Goal: Transaction & Acquisition: Purchase product/service

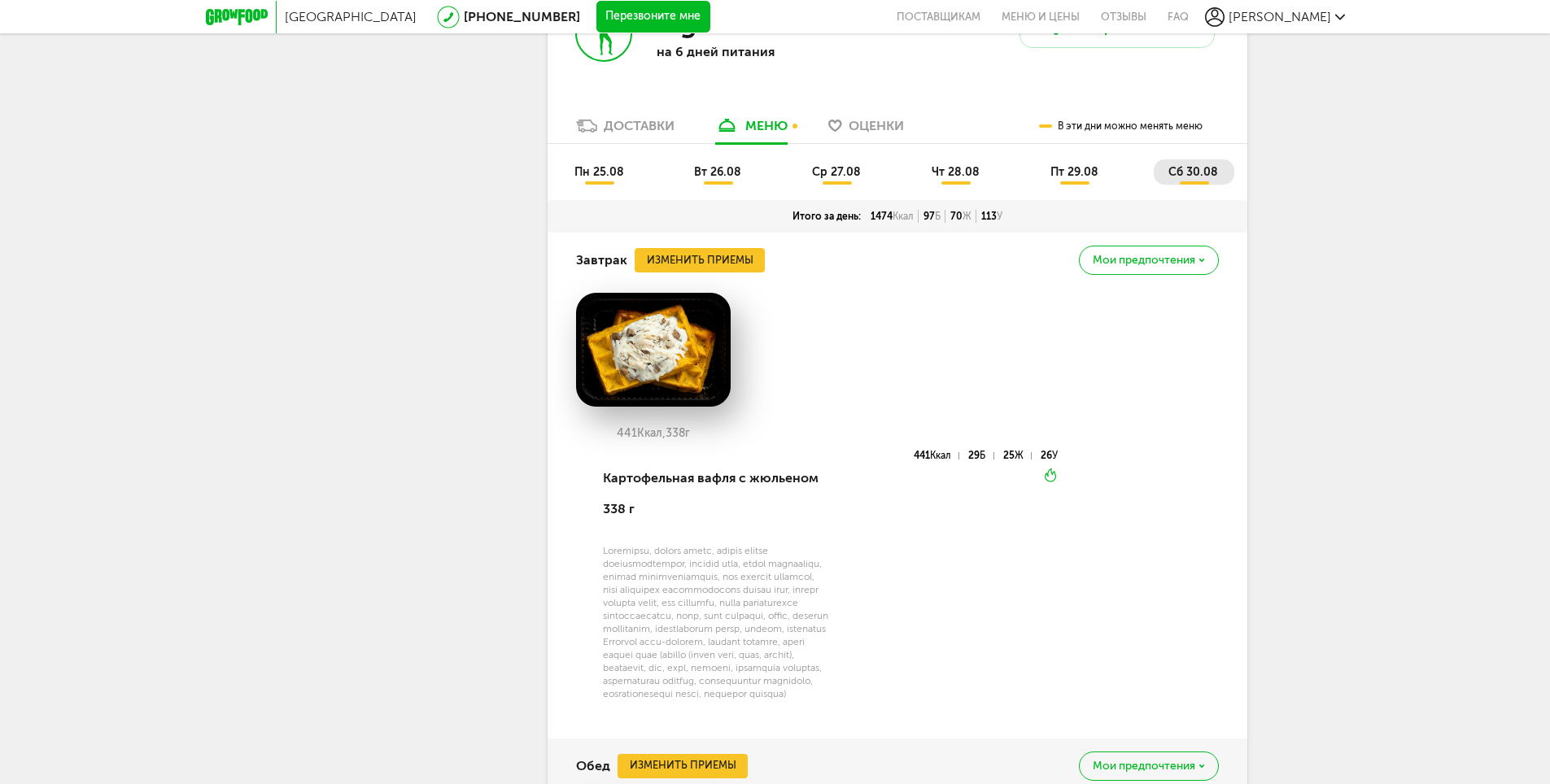
scroll to position [488, 0]
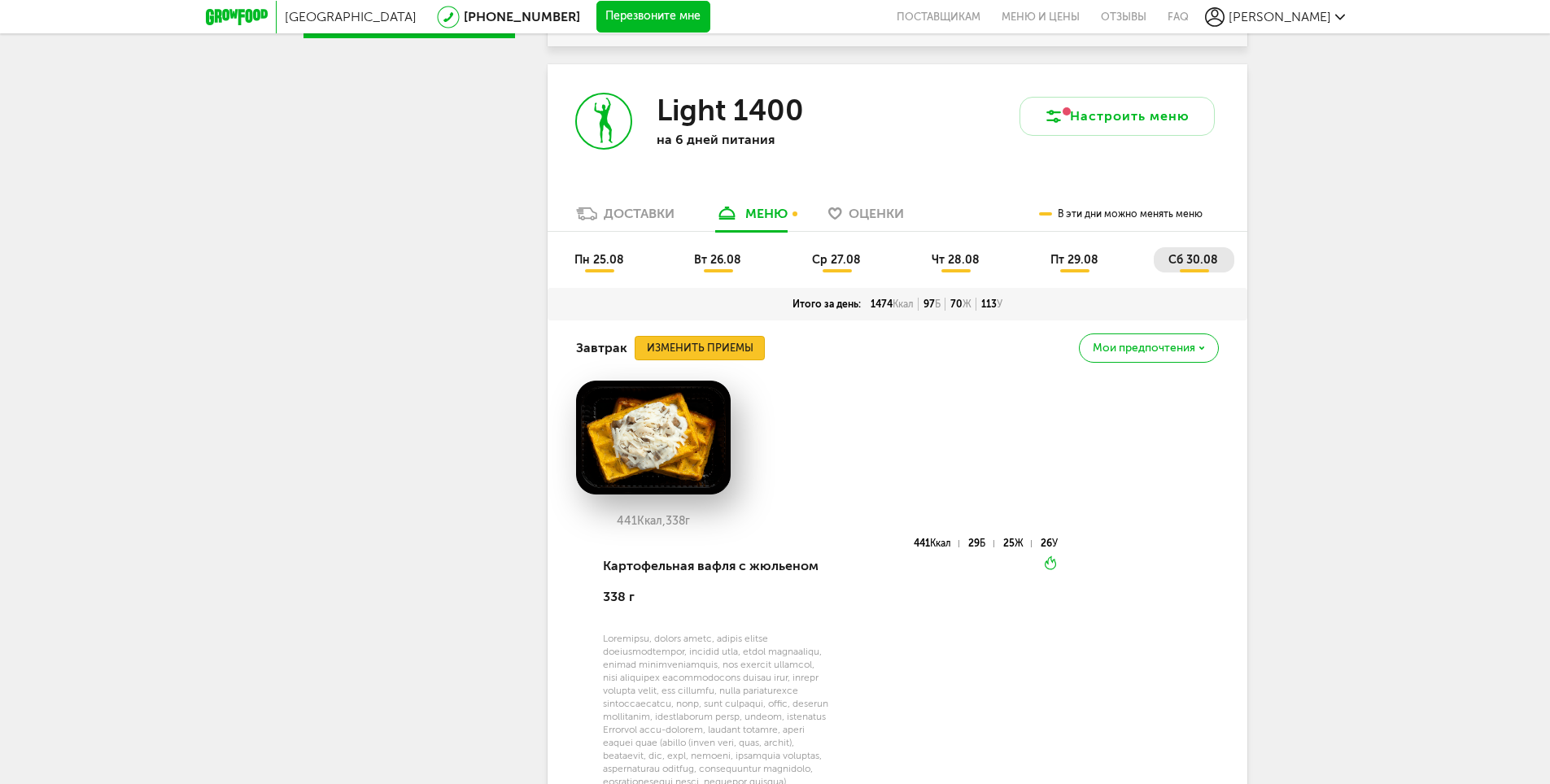
click at [732, 336] on button "Изменить приемы" at bounding box center [699, 349] width 130 height 25
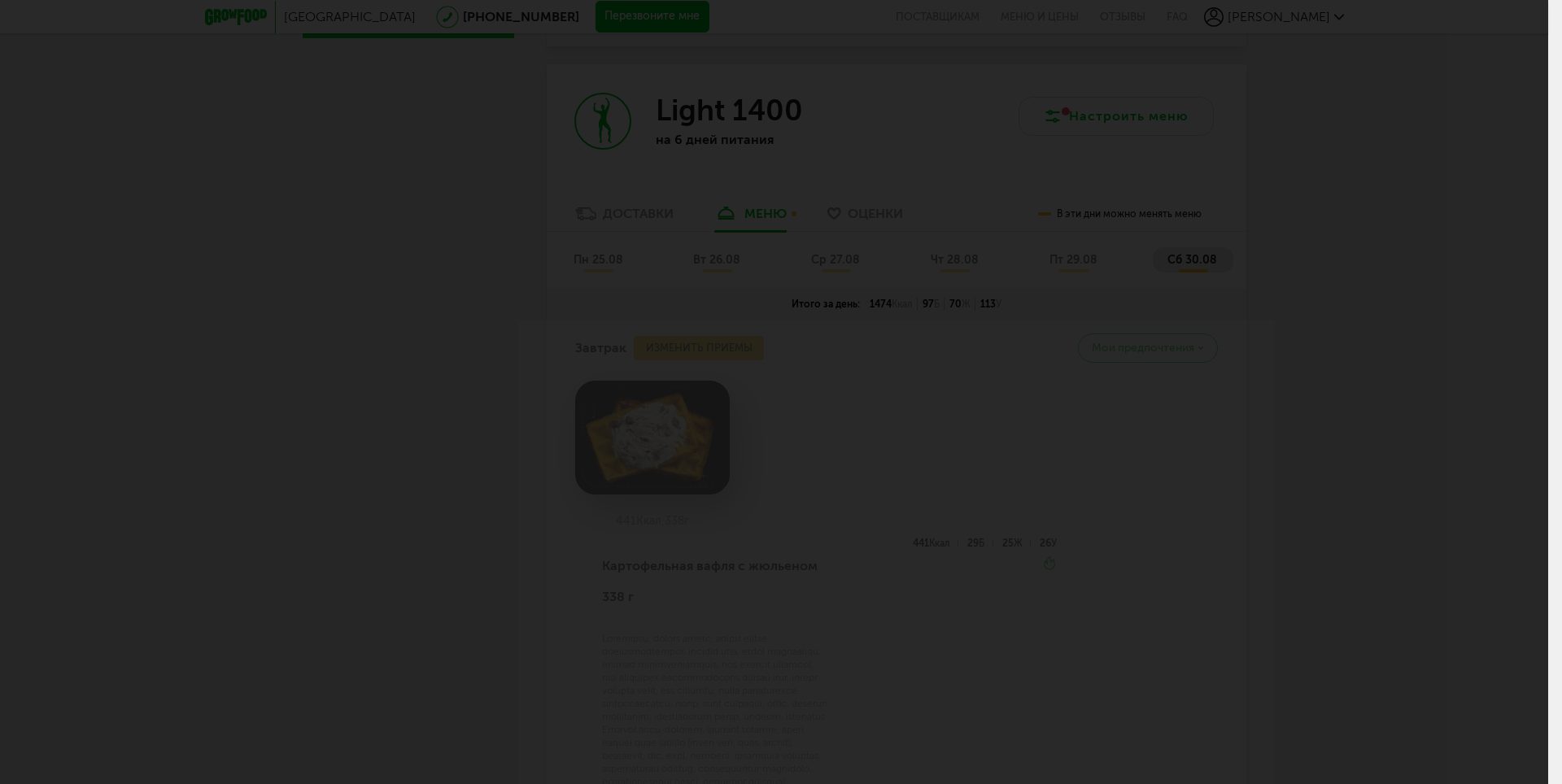
click at [150, 248] on div at bounding box center [774, 392] width 1549 height 784
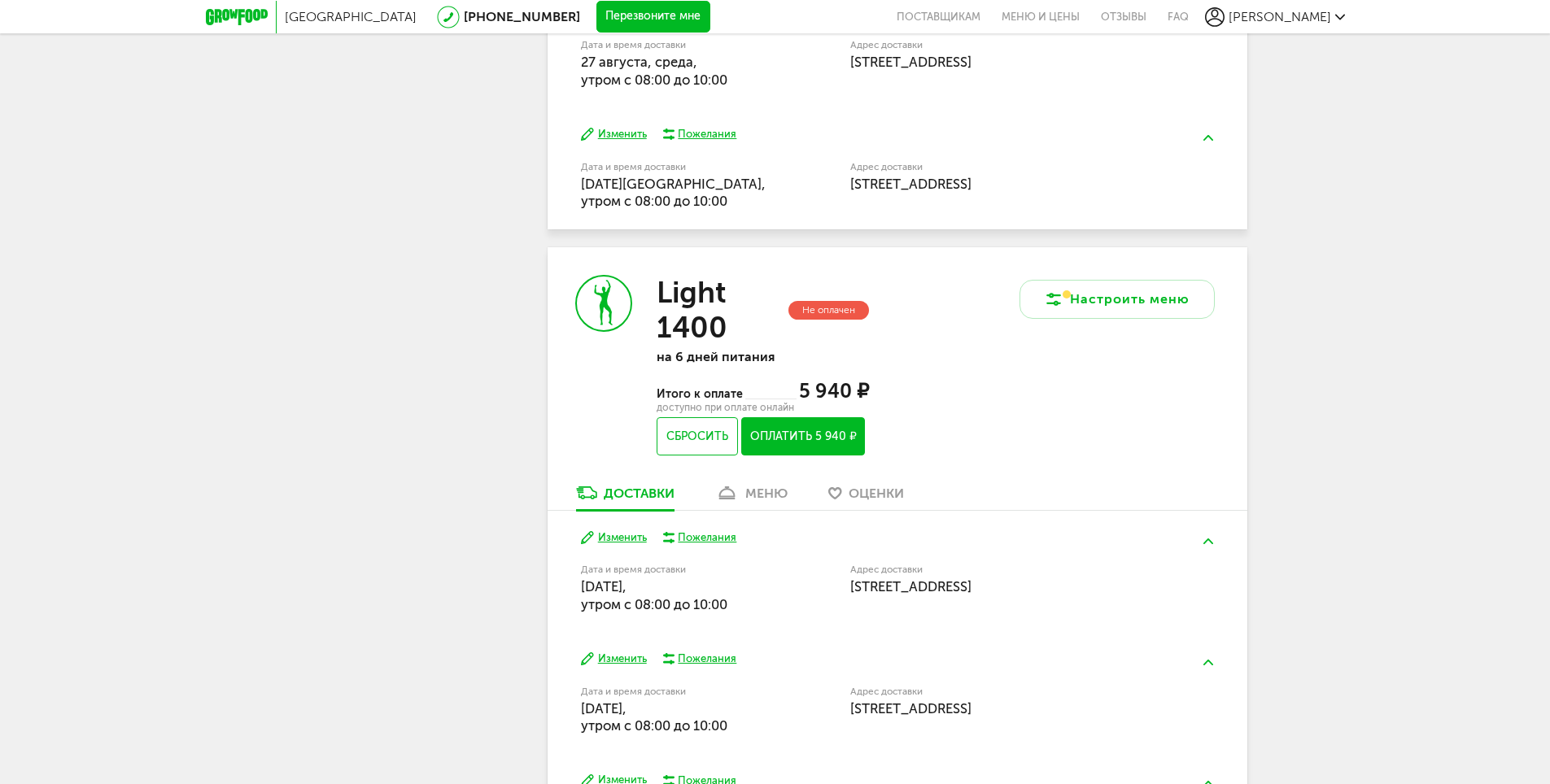
click at [775, 486] on div "меню" at bounding box center [767, 494] width 42 height 16
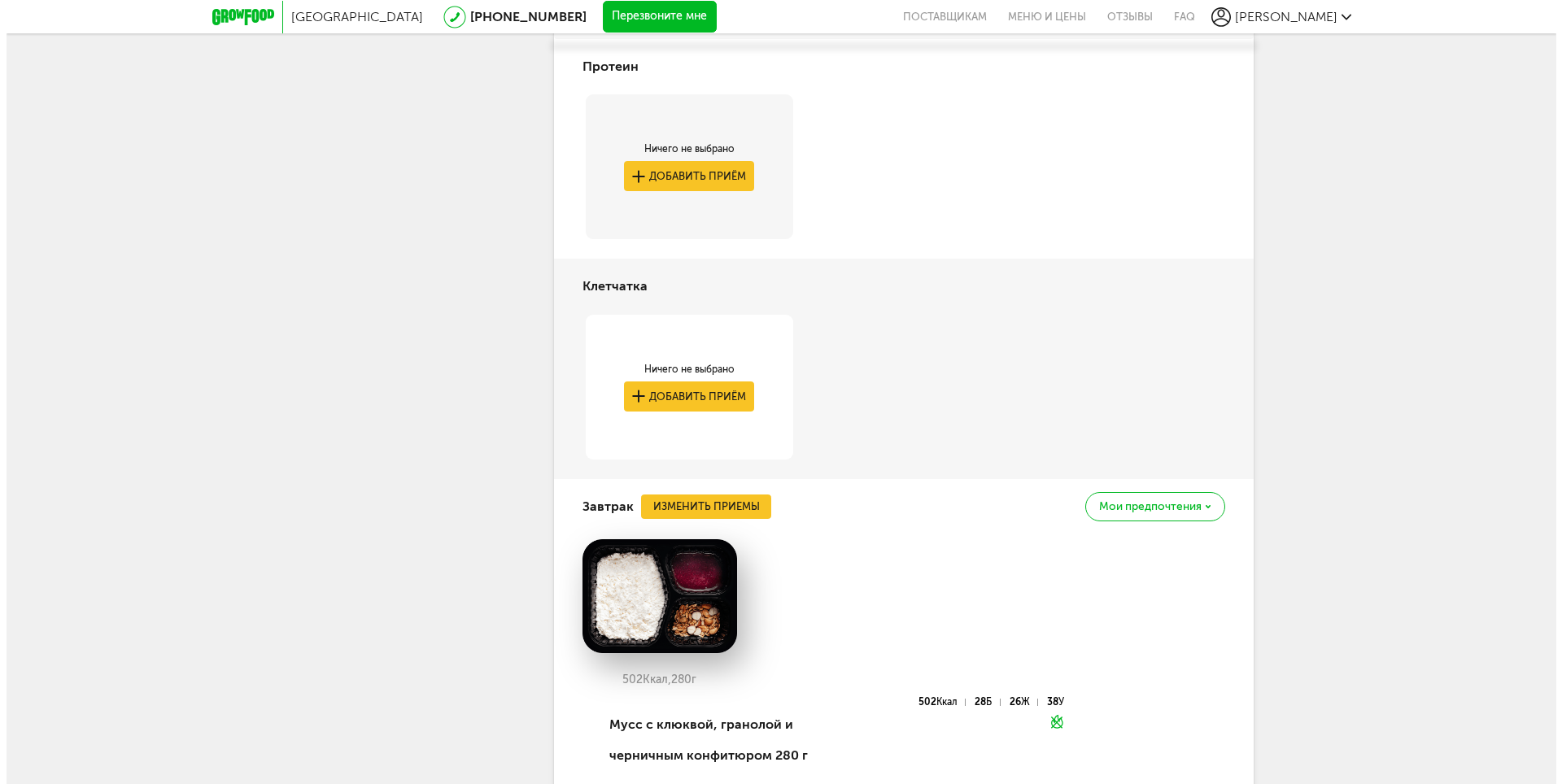
scroll to position [1620, 0]
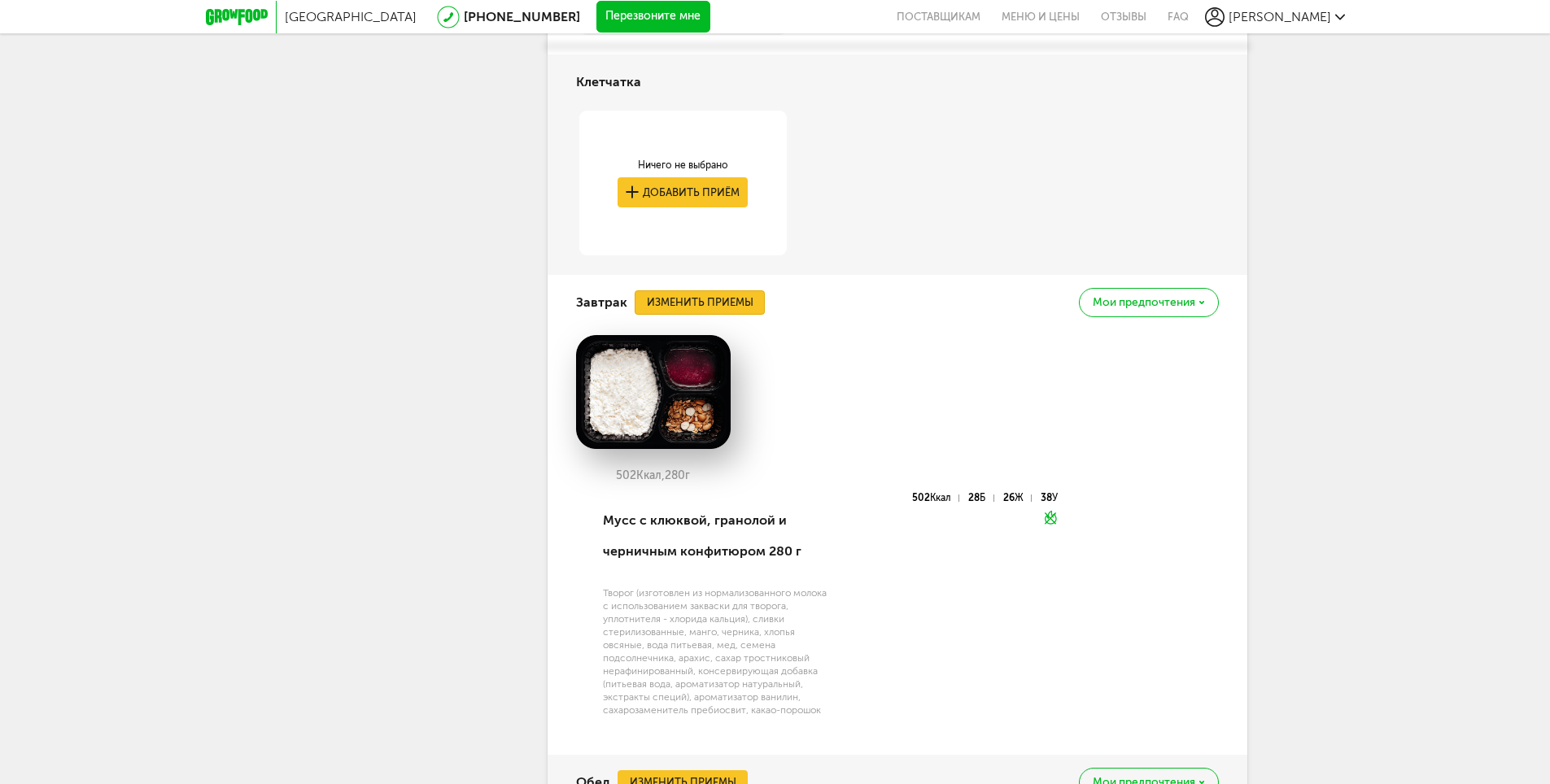
click at [736, 298] on button "Изменить приемы" at bounding box center [699, 303] width 130 height 25
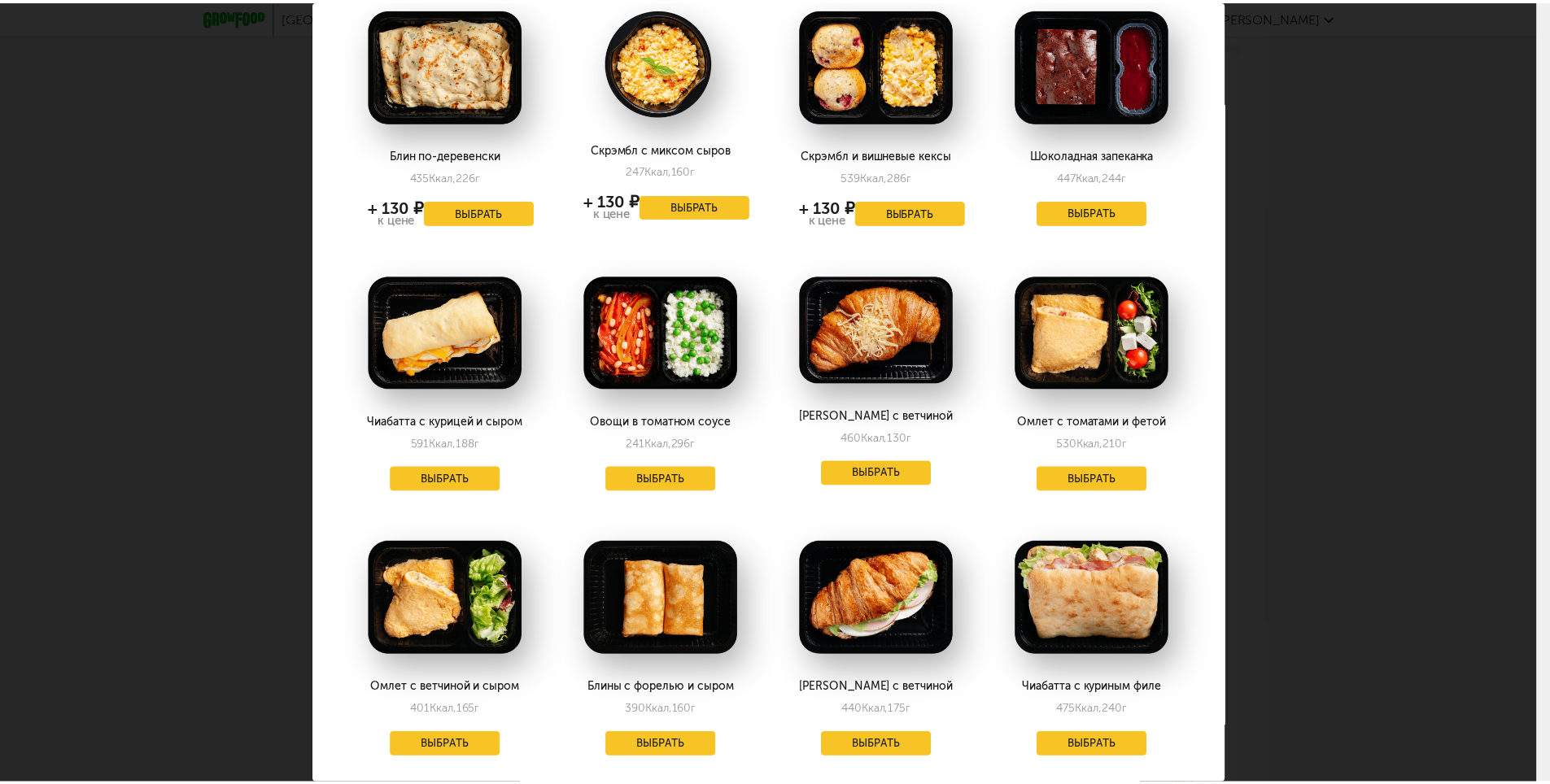
scroll to position [0, 0]
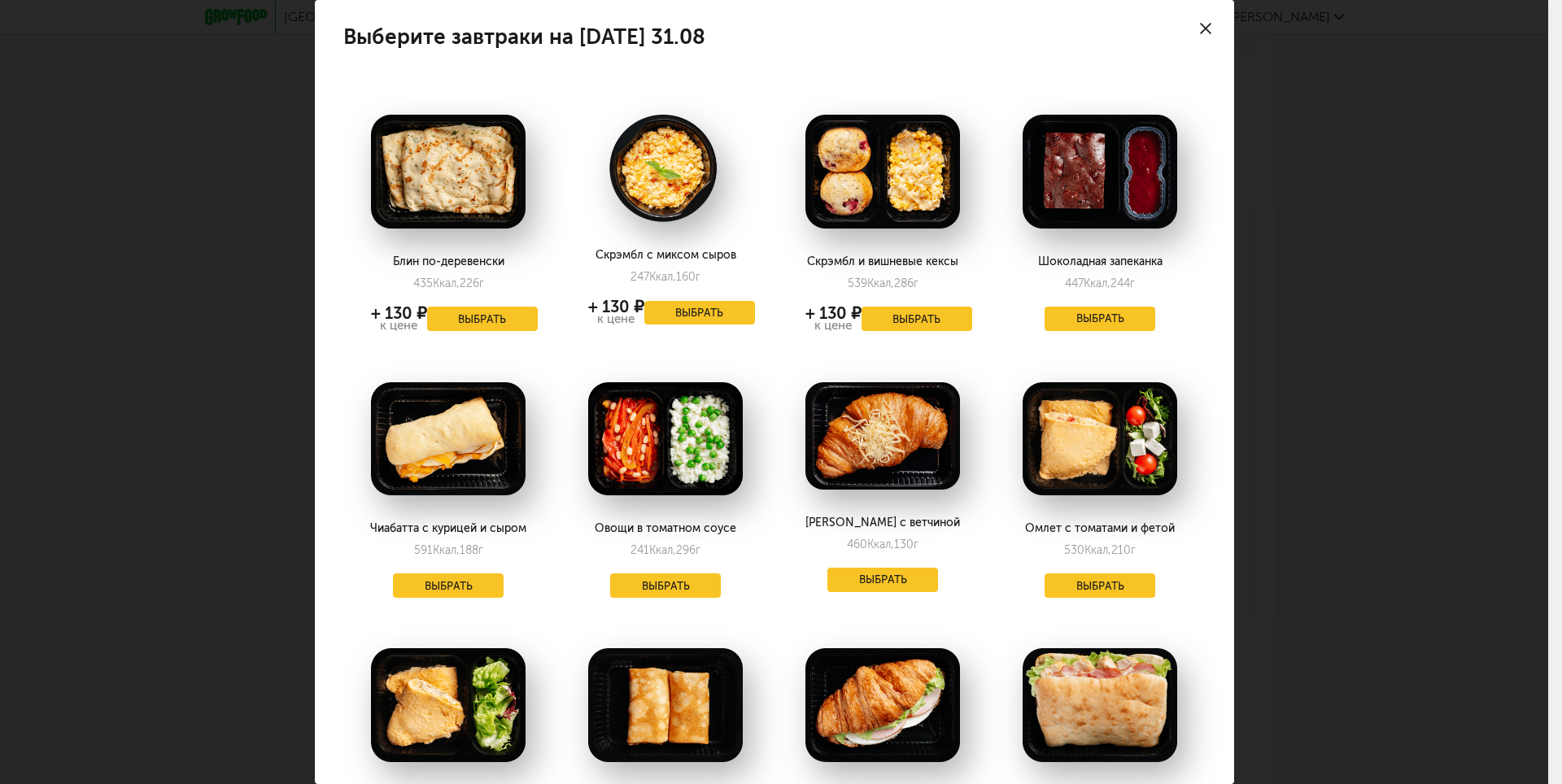
click at [1200, 23] on icon at bounding box center [1205, 28] width 11 height 11
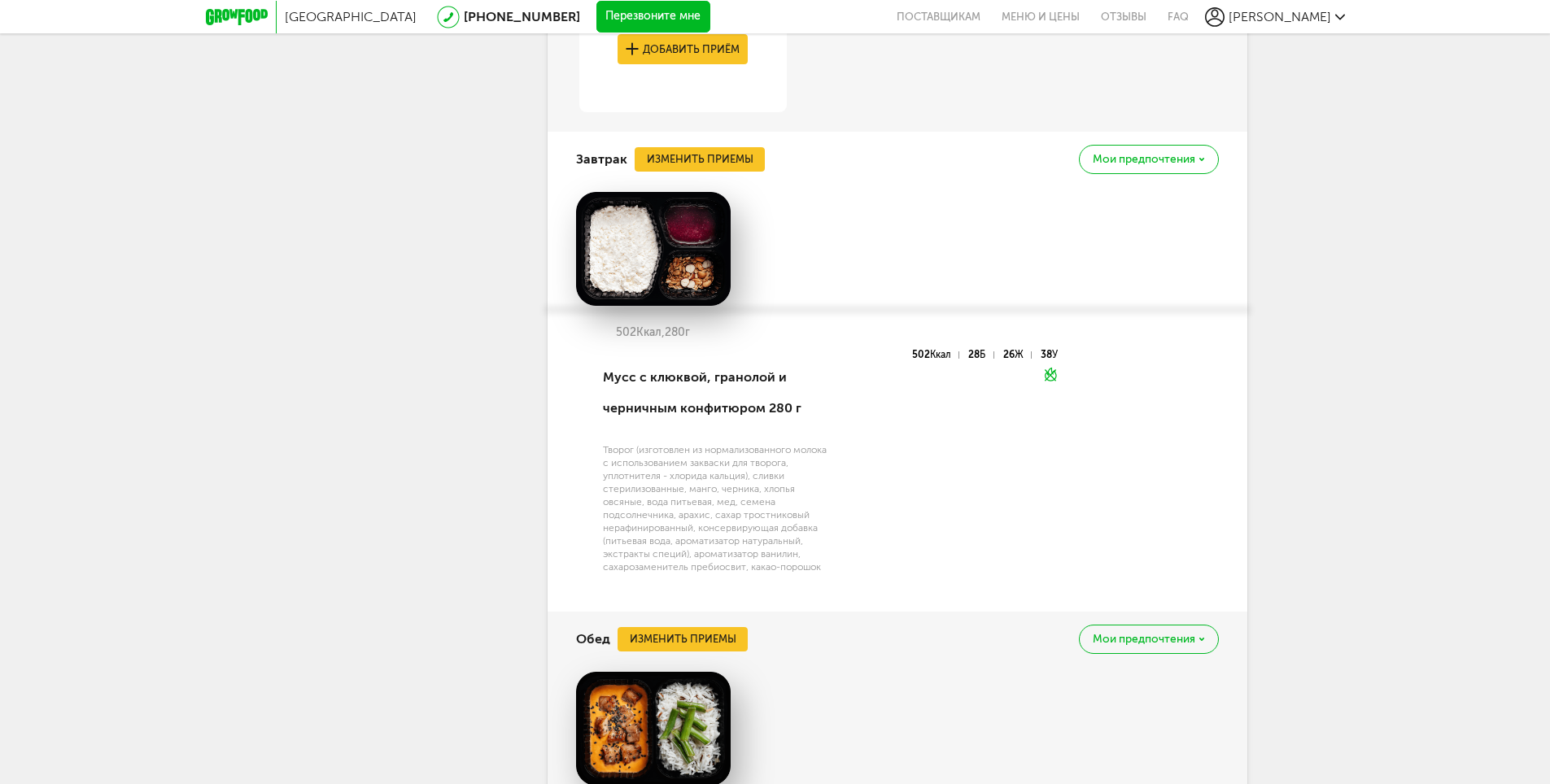
scroll to position [2026, 0]
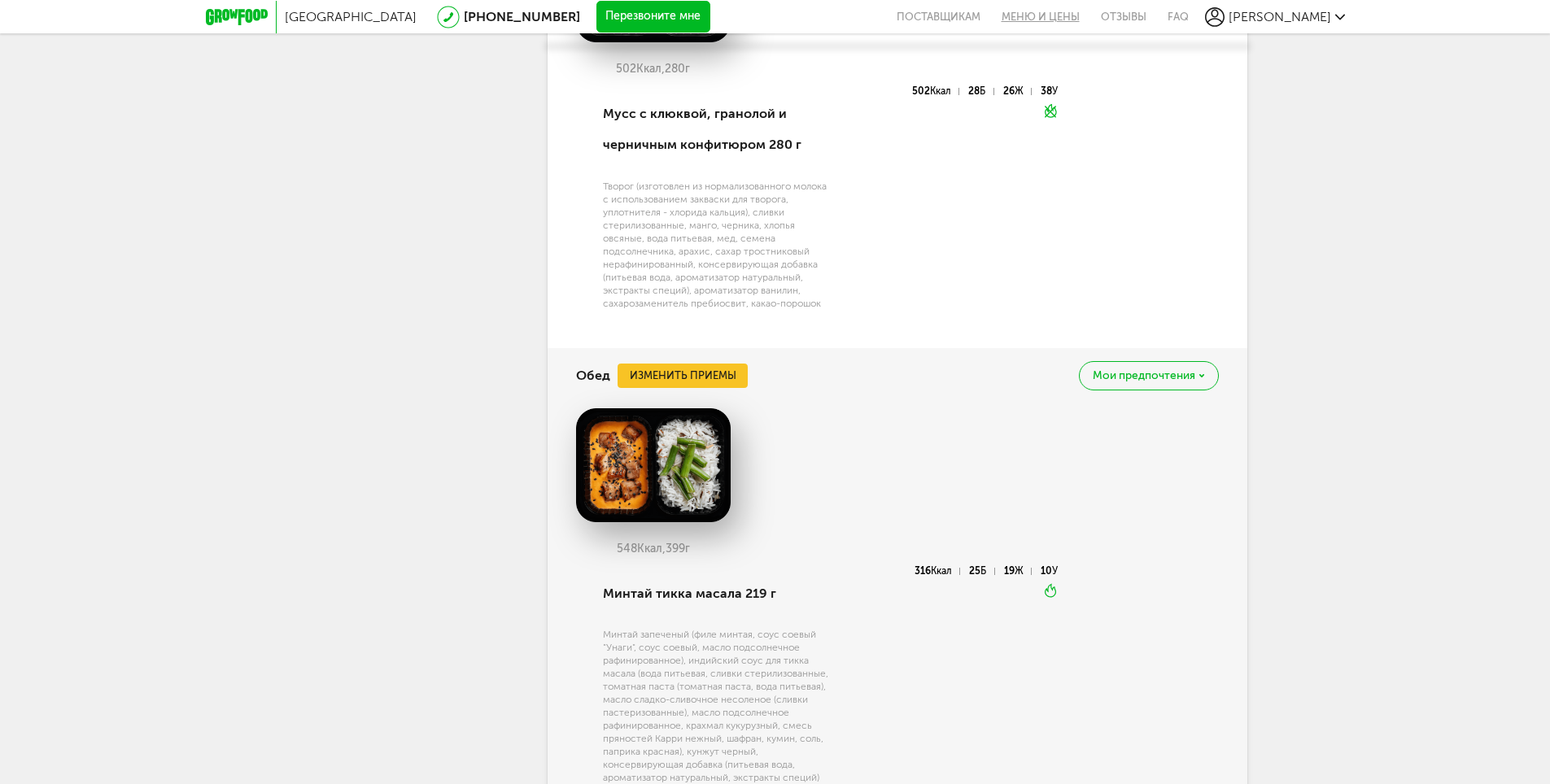
click at [1091, 19] on link "Меню и цены" at bounding box center [1040, 17] width 99 height 34
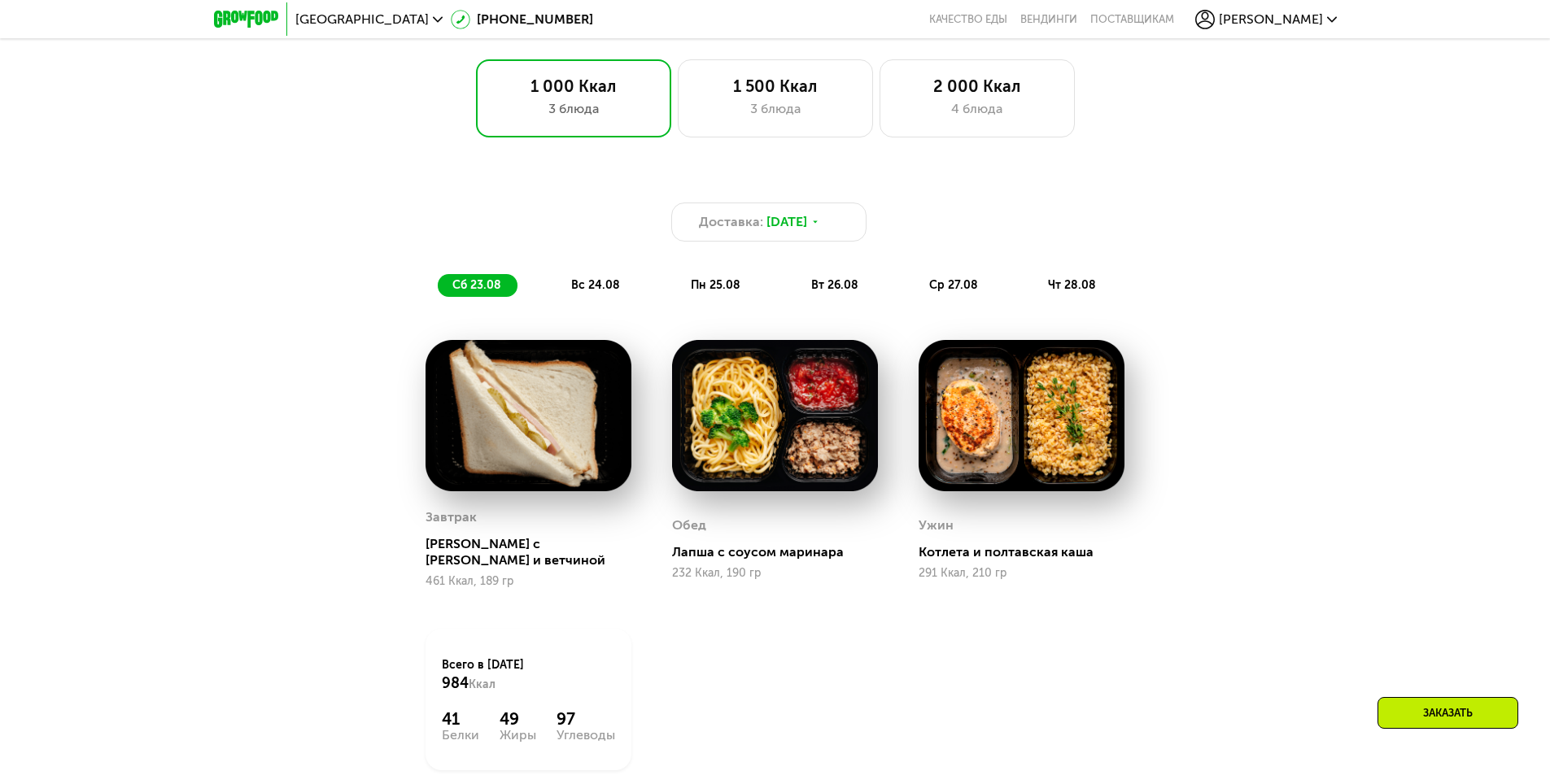
scroll to position [1183, 0]
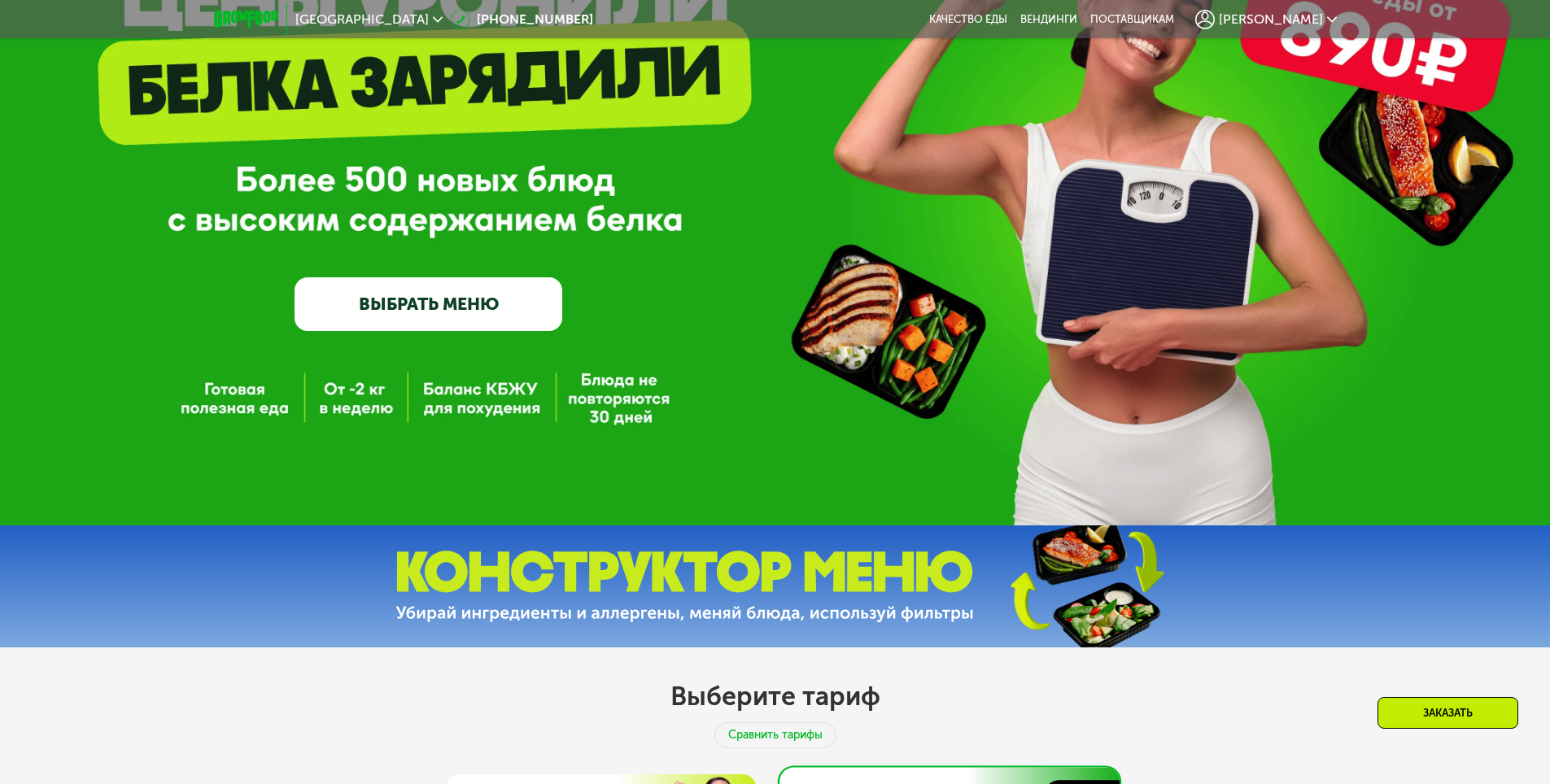
click at [473, 309] on link "ВЫБРАТЬ МЕНЮ" at bounding box center [428, 304] width 268 height 54
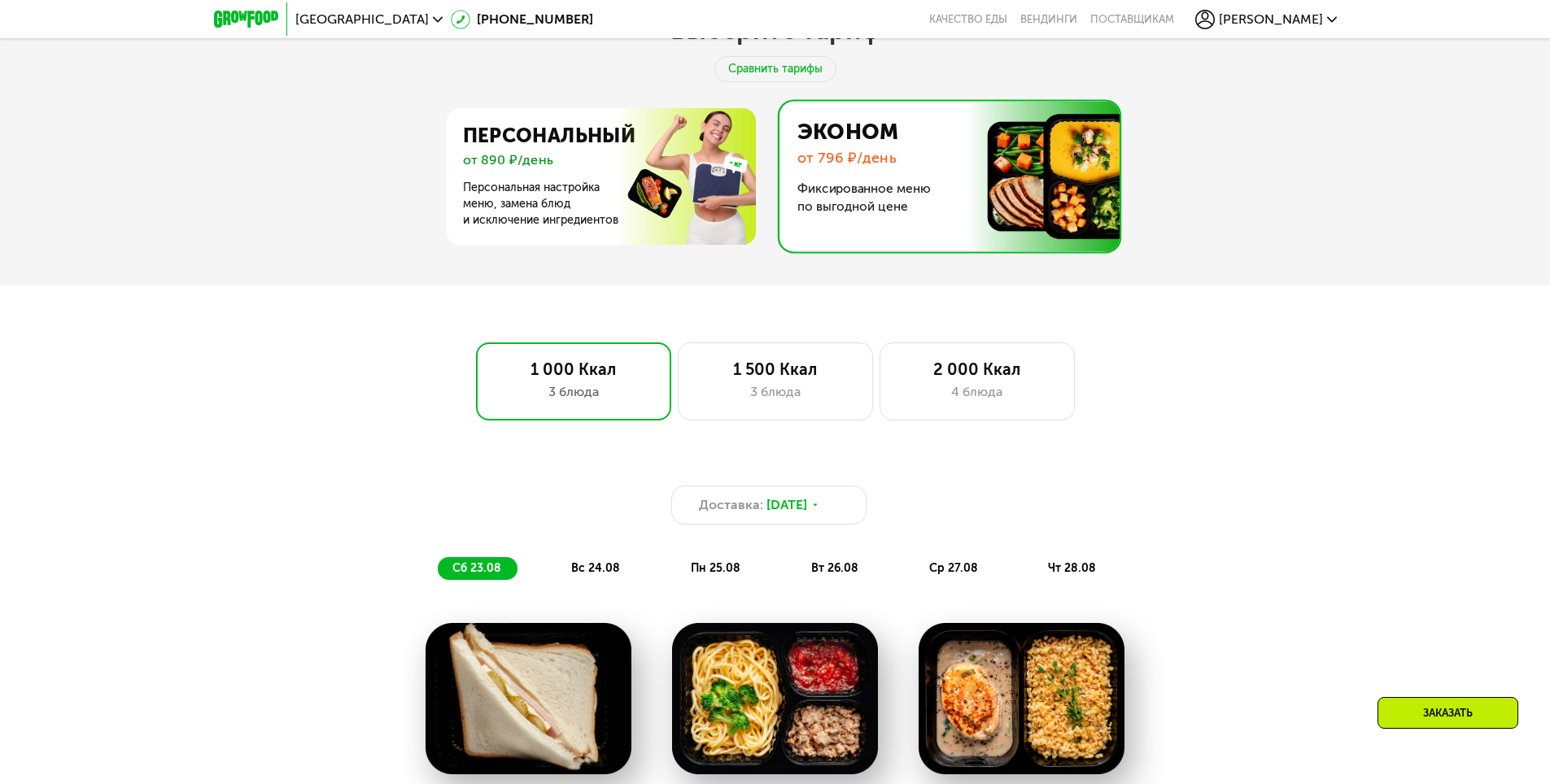
scroll to position [776, 0]
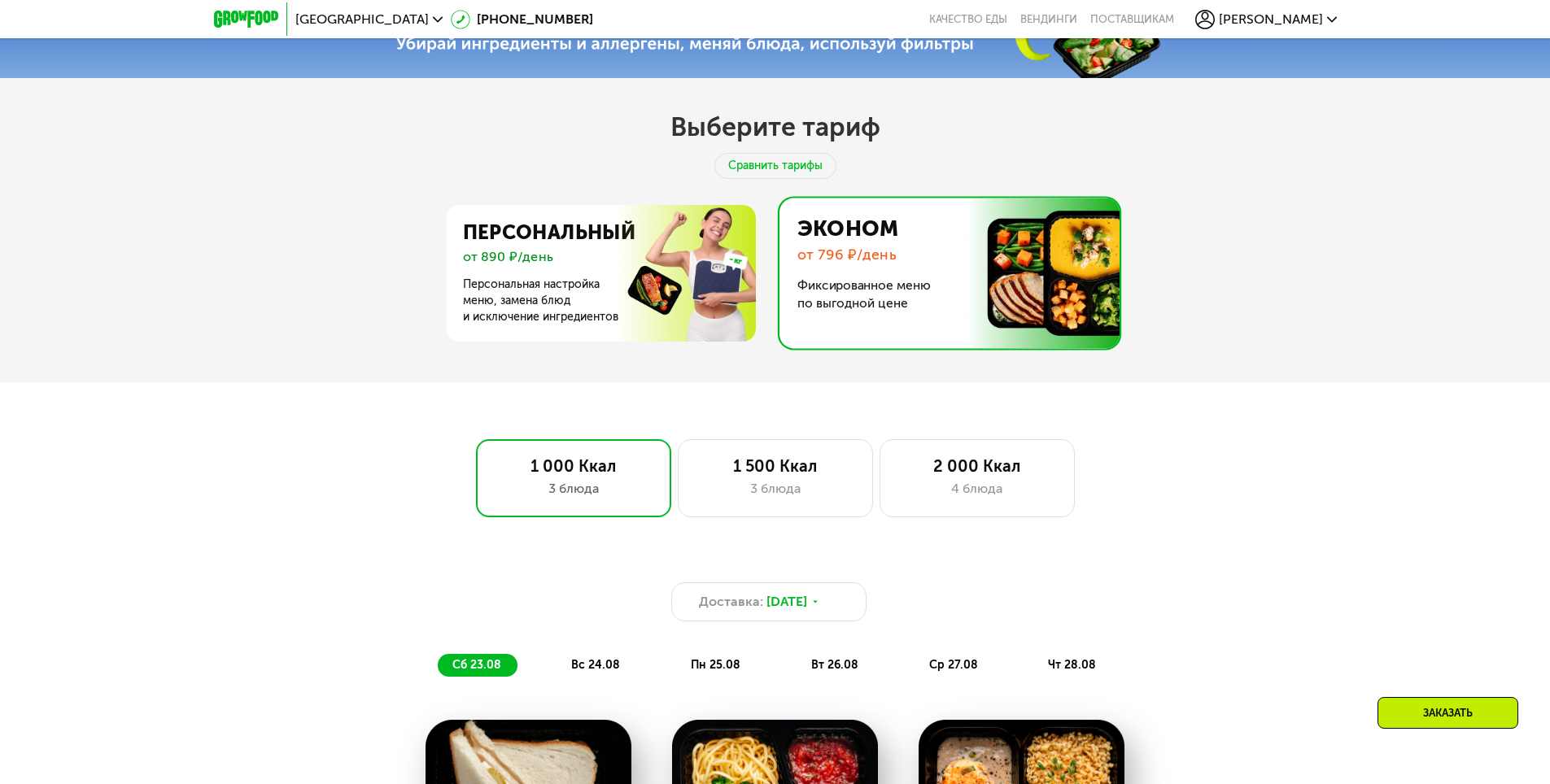
click at [858, 290] on img at bounding box center [945, 273] width 348 height 150
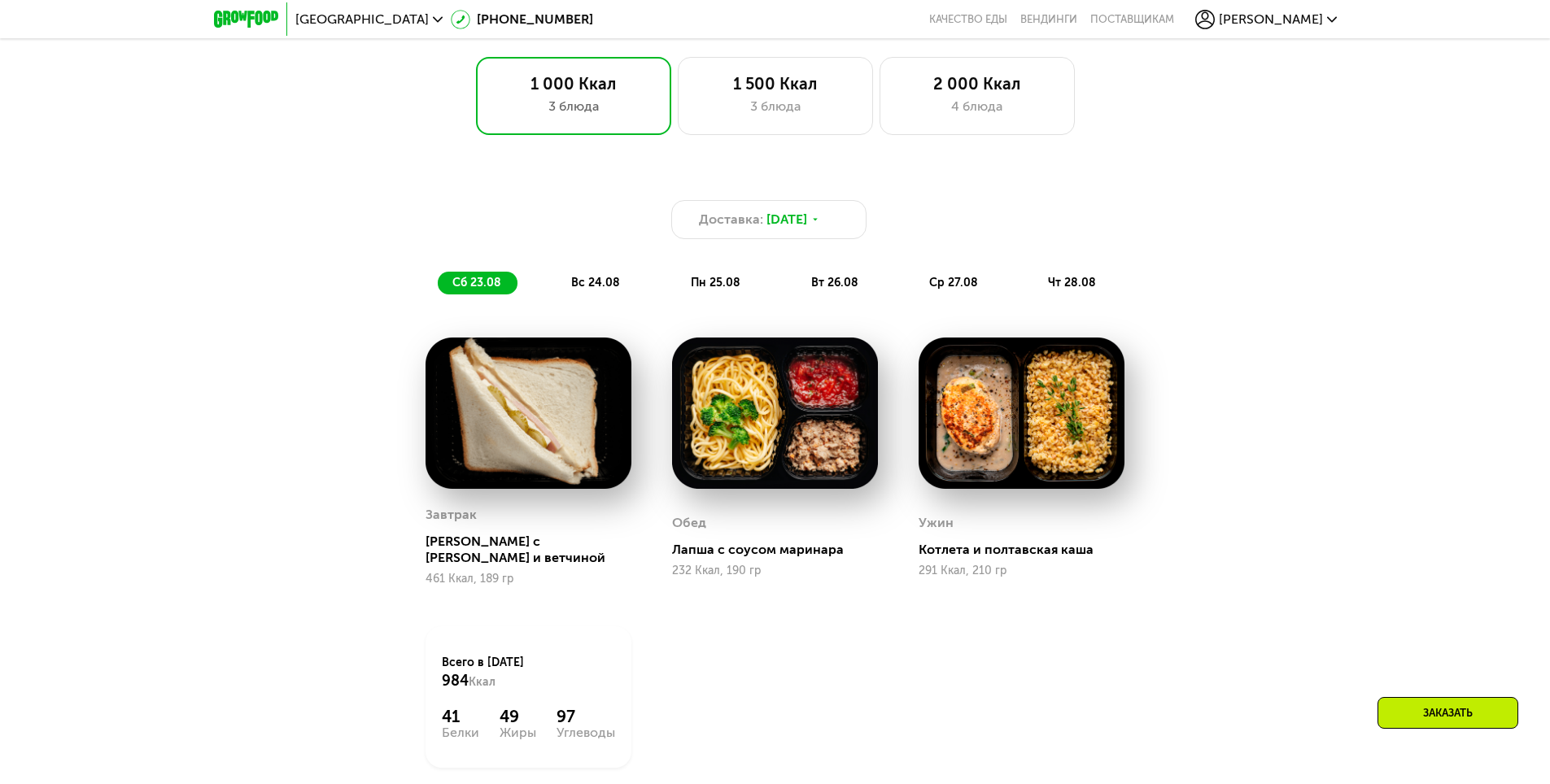
scroll to position [1021, 0]
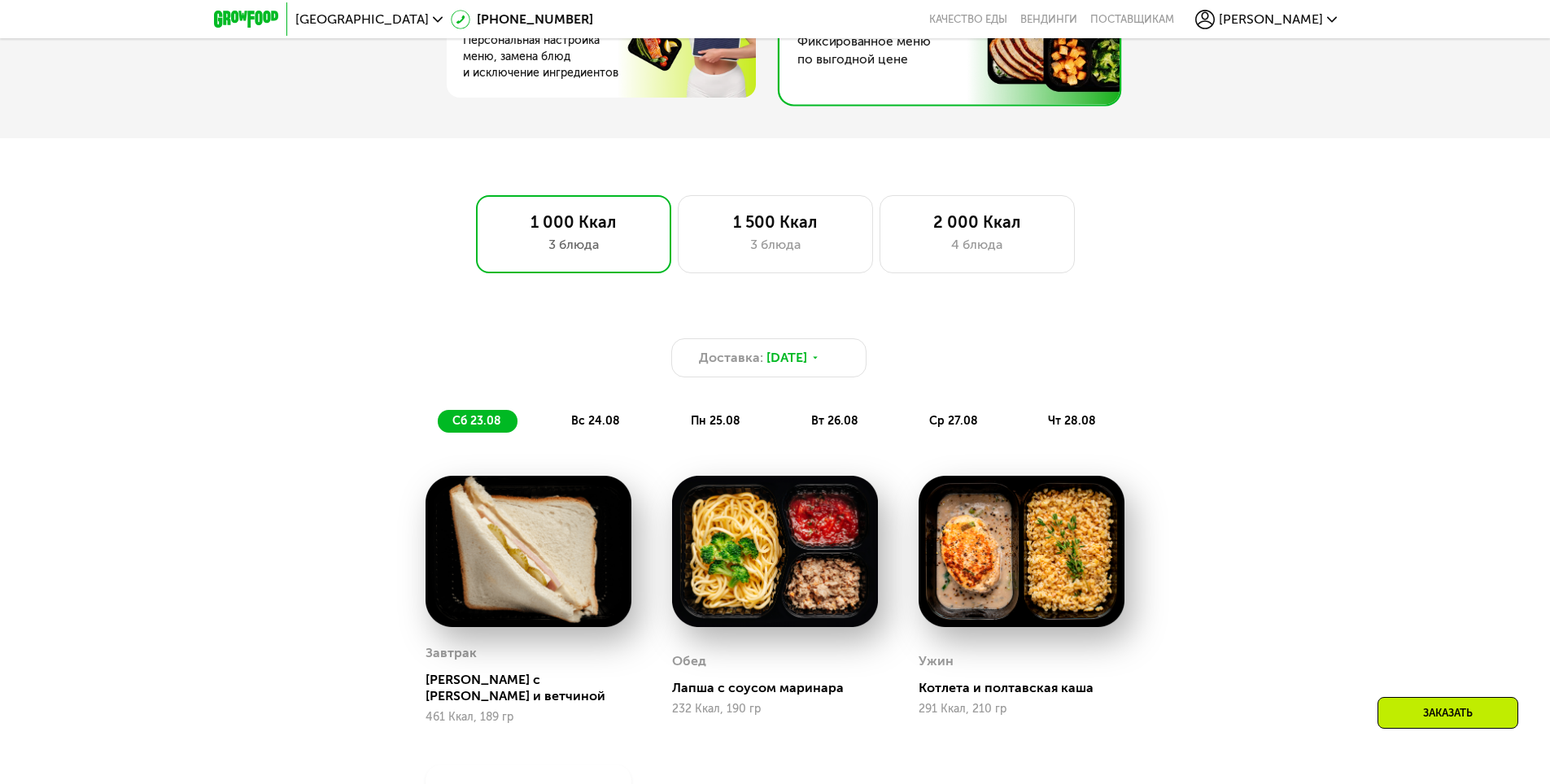
click at [593, 414] on div "Доставка: 23 авг, сб сб 23.08 вс 24.08 пн 25.08 вт 26.08 ср 27.08 чт 28.08" at bounding box center [775, 385] width 964 height 94
click at [594, 426] on span "вс 24.08" at bounding box center [595, 421] width 49 height 14
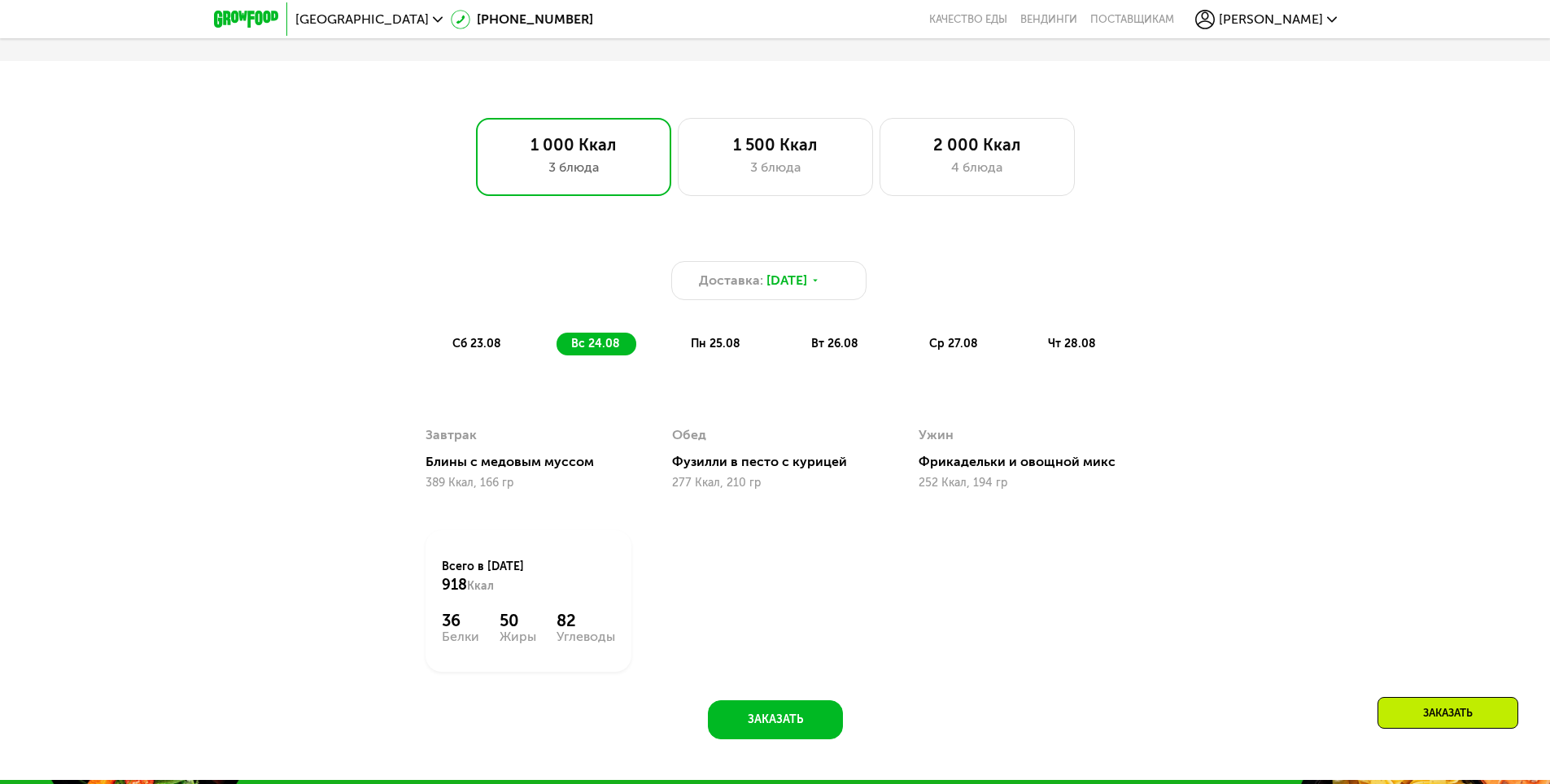
scroll to position [1183, 0]
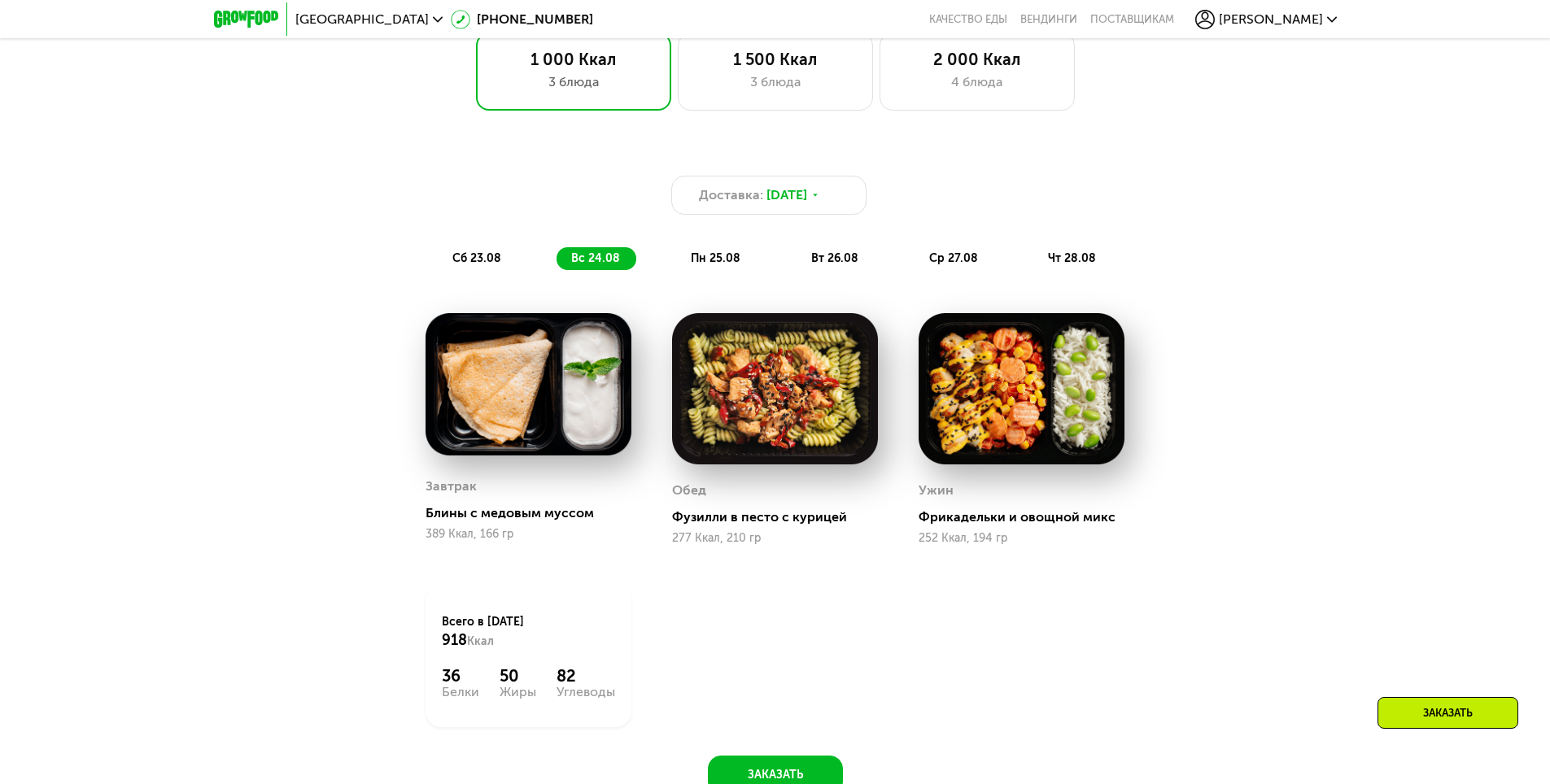
click at [719, 265] on span "пн 25.08" at bounding box center [715, 259] width 49 height 14
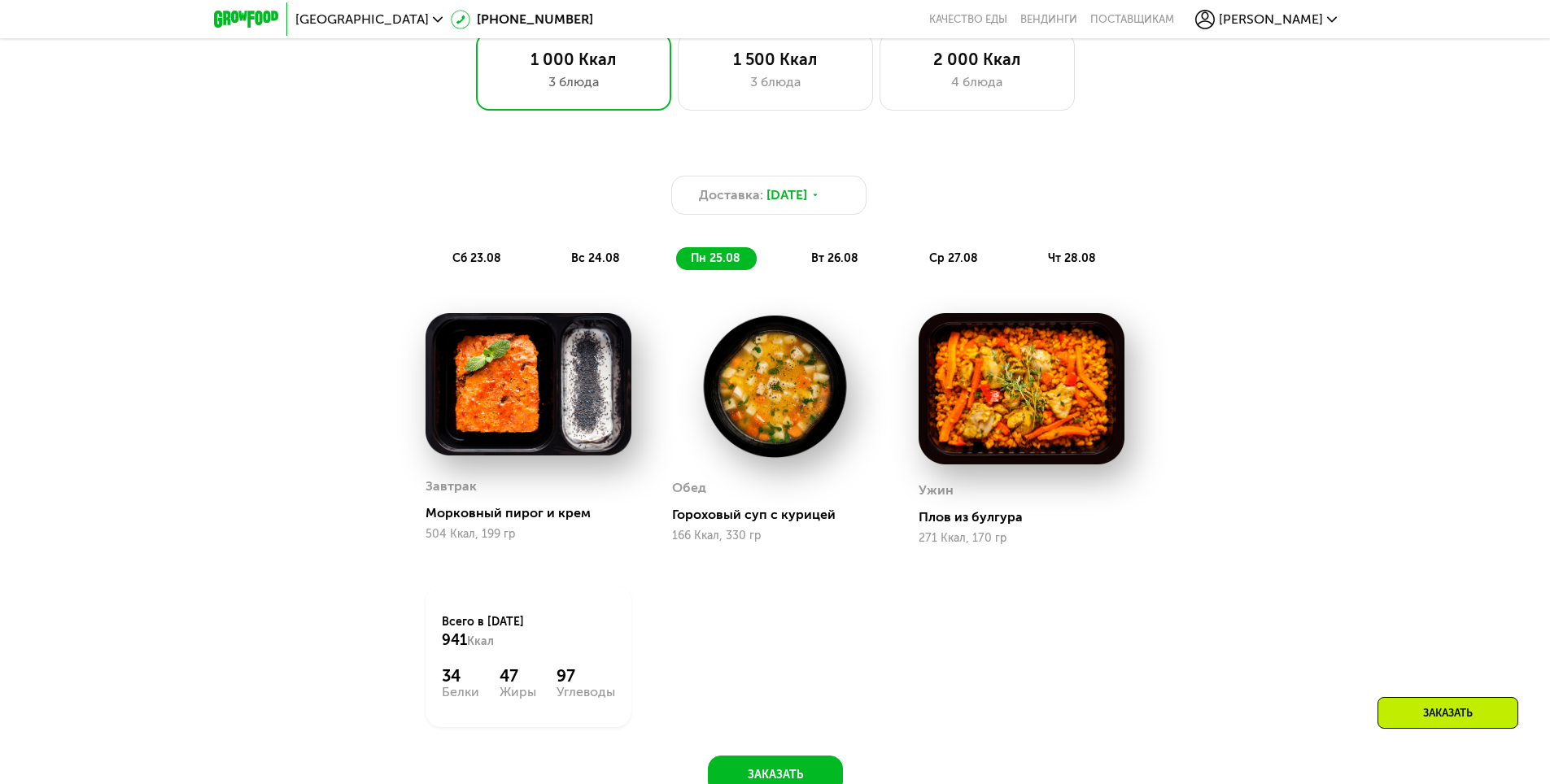
click at [839, 264] on span "вт 26.08" at bounding box center [835, 259] width 47 height 14
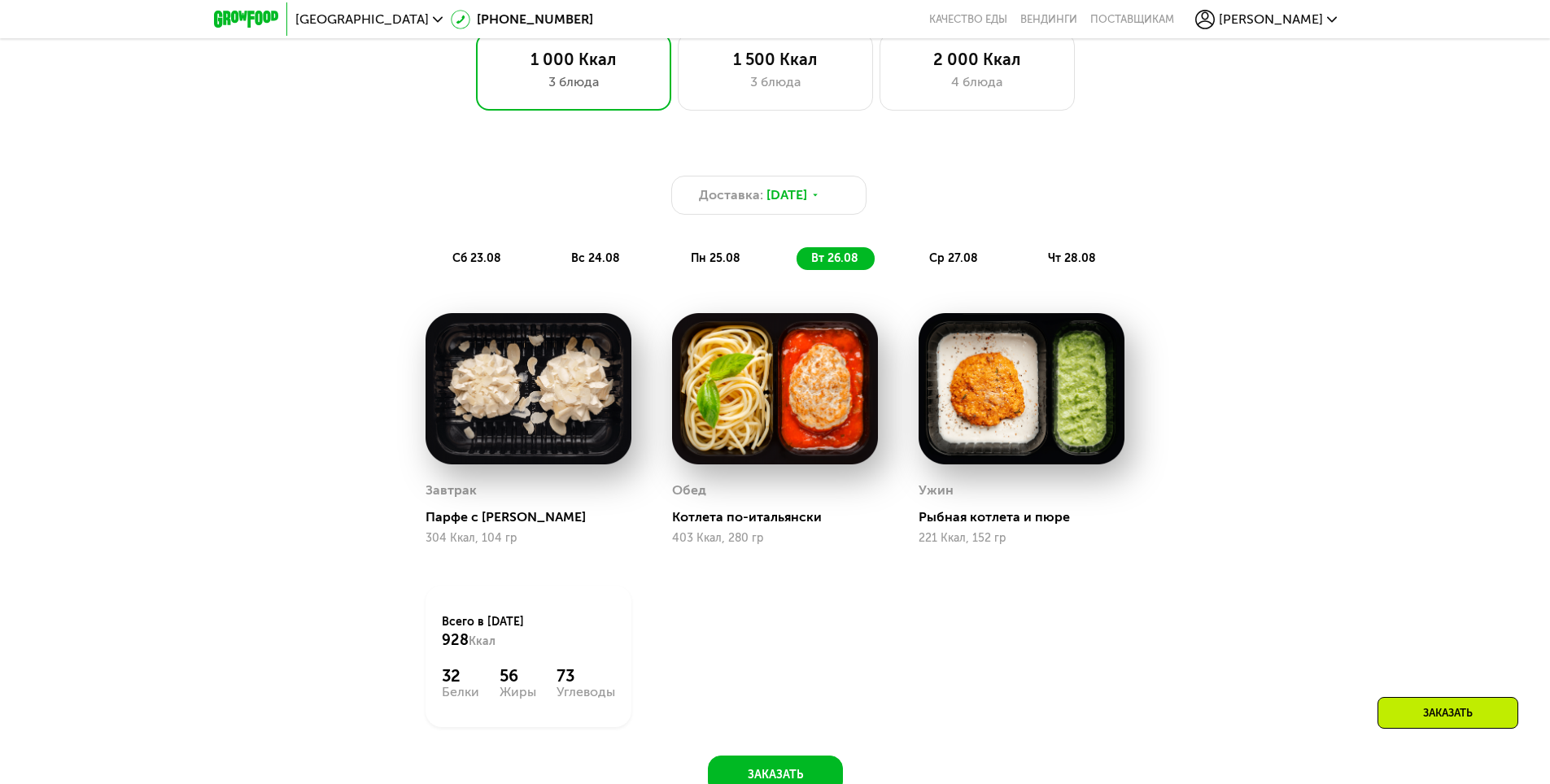
click at [954, 264] on span "ср 27.08" at bounding box center [953, 259] width 49 height 14
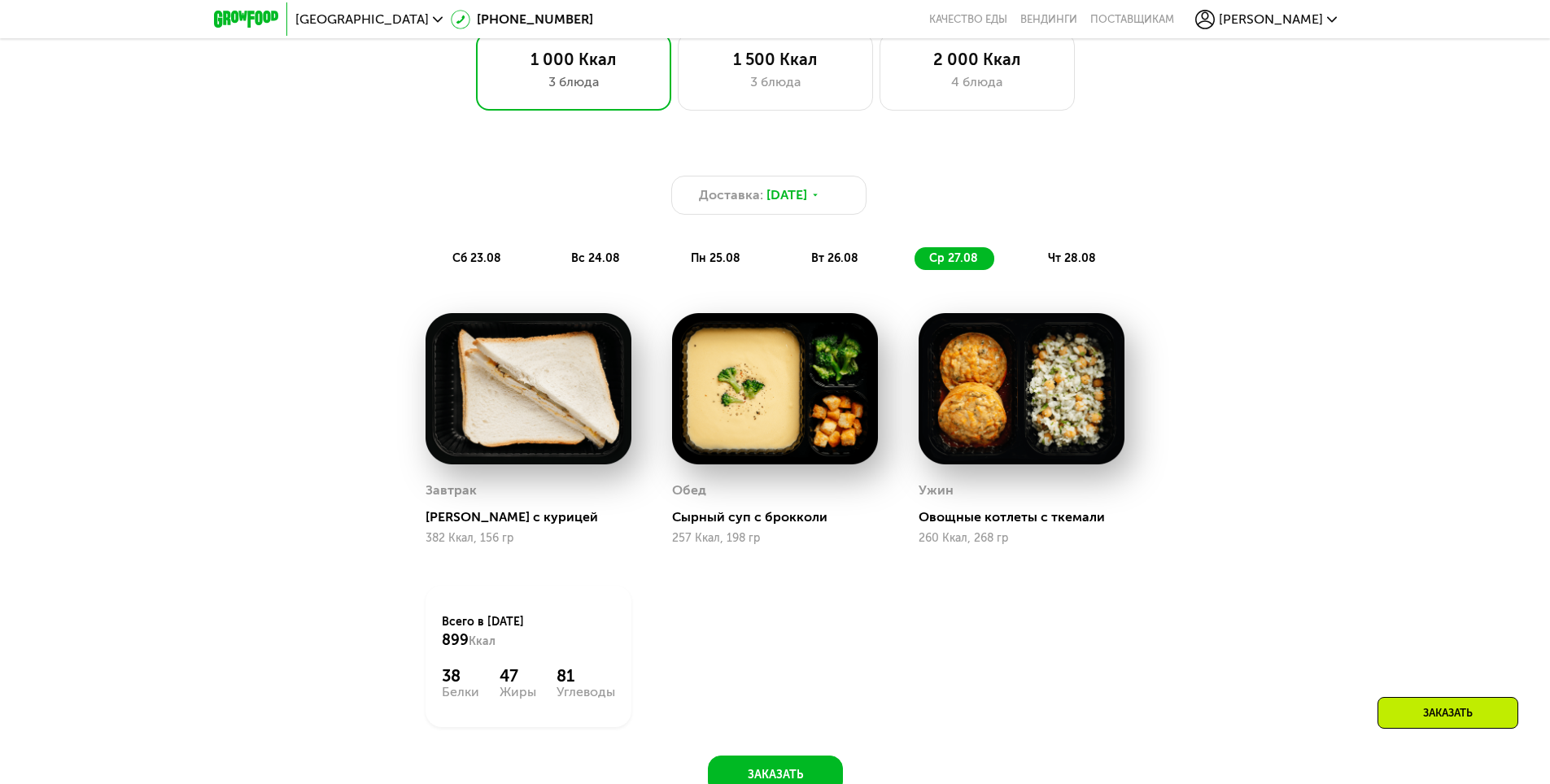
click at [1082, 264] on span "чт 28.08" at bounding box center [1072, 259] width 48 height 14
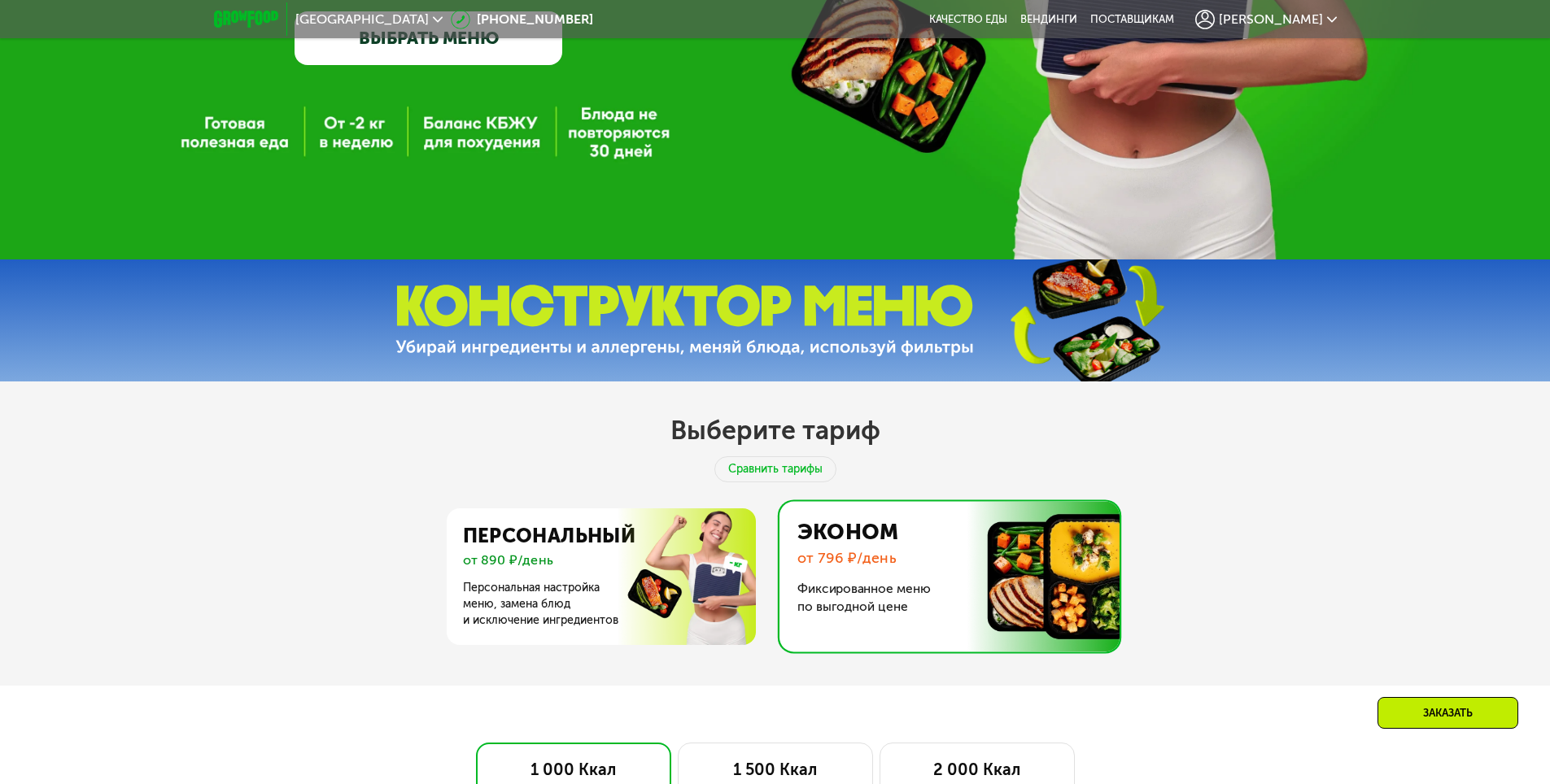
scroll to position [614, 0]
